Goal: Transaction & Acquisition: Subscribe to service/newsletter

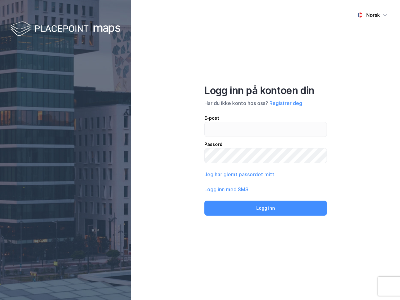
click at [200, 150] on div "Norsk Logg inn på kontoen din Har du ikke konto hos oss? Registrer deg E-post P…" at bounding box center [265, 150] width 269 height 300
click at [66, 29] on img at bounding box center [65, 29] width 109 height 18
click at [372, 15] on div "Norsk" at bounding box center [373, 14] width 14 height 7
click at [285, 103] on button "Registrer deg" at bounding box center [285, 102] width 33 height 7
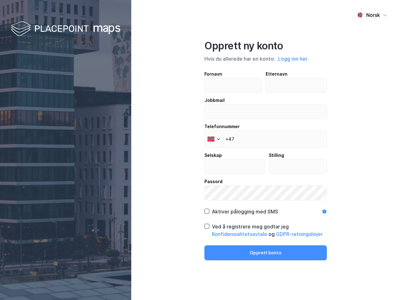
click at [239, 174] on div "Fornavn Etternavn Jobbmail Telefonnummer Phone +47 Selskap Stilling Passord" at bounding box center [265, 135] width 122 height 130
click at [265, 208] on div "Opprett ny konto Hvis du allerede har en konto: Logg inn her Fornavn Etternavn …" at bounding box center [265, 150] width 122 height 220
